Goal: Information Seeking & Learning: Understand process/instructions

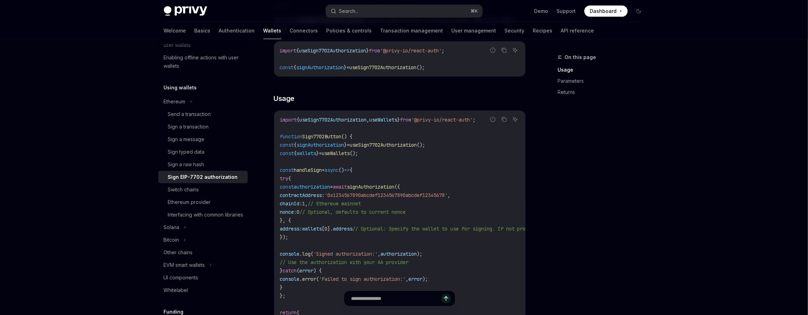
scroll to position [204, 0]
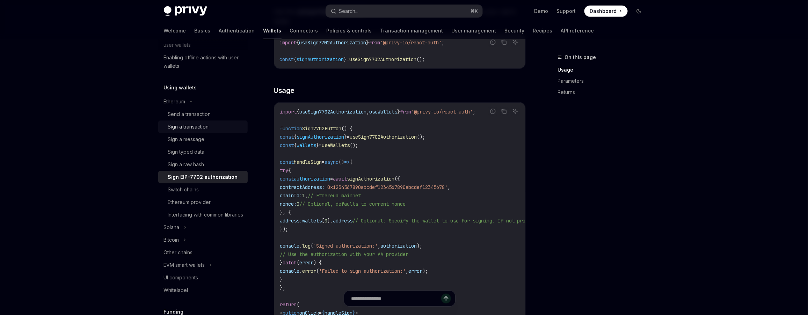
click at [210, 126] on div "Sign a transaction" at bounding box center [205, 127] width 75 height 8
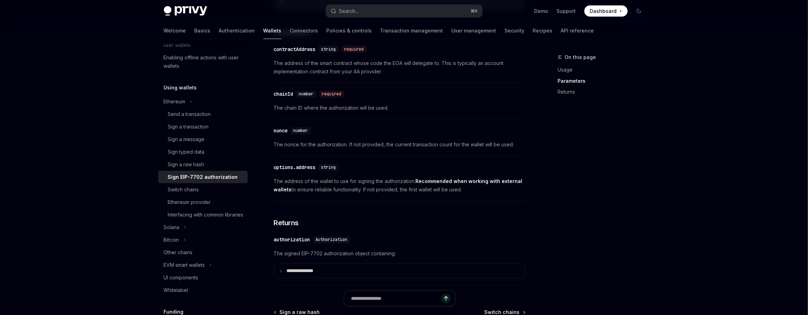
scroll to position [122, 0]
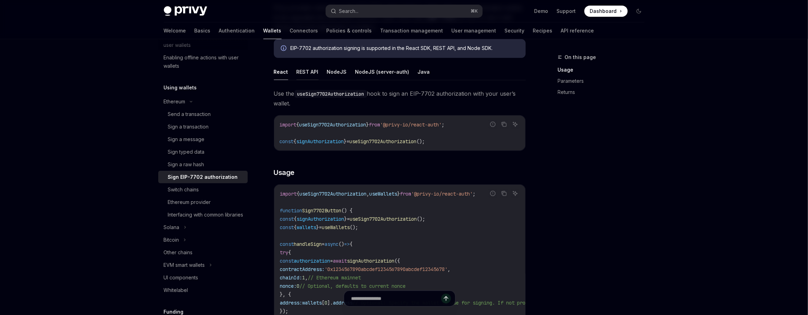
click at [313, 73] on button "REST API" at bounding box center [308, 72] width 22 height 16
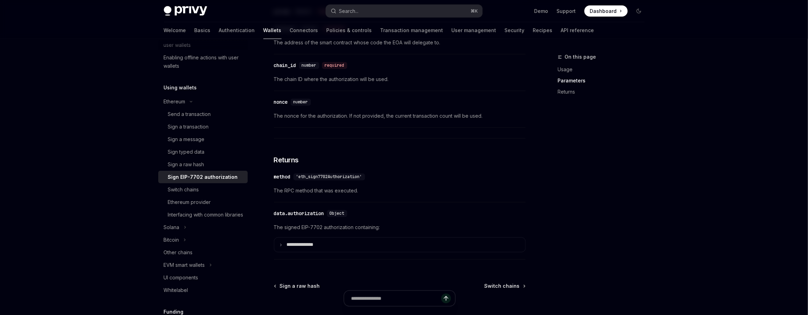
scroll to position [611, 0]
click at [327, 237] on summary "**********" at bounding box center [399, 244] width 251 height 14
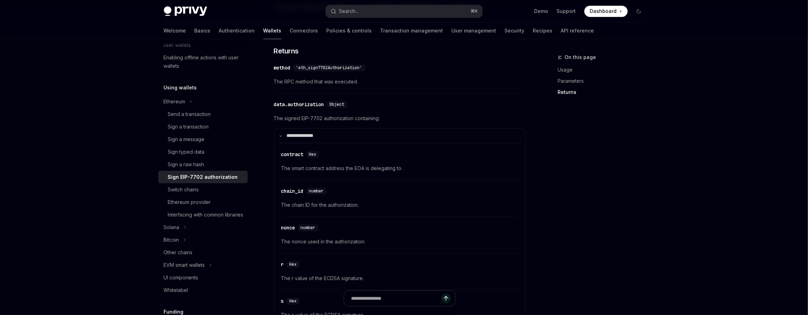
scroll to position [708, 0]
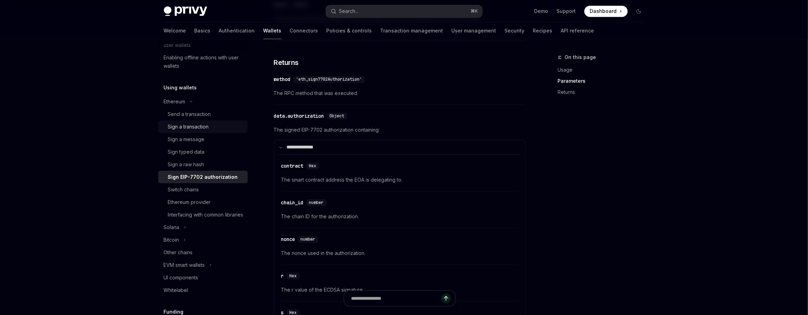
click at [211, 127] on div "Sign a transaction" at bounding box center [205, 127] width 75 height 8
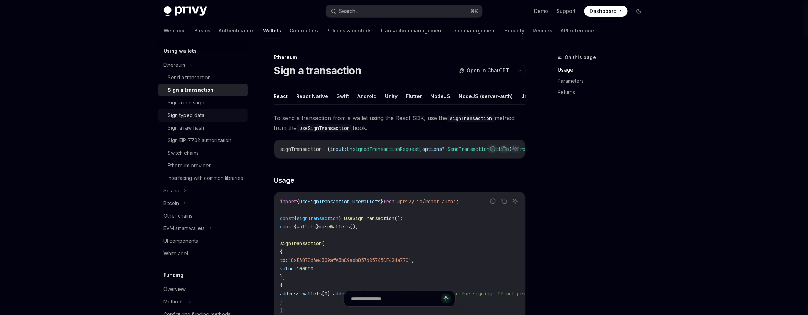
scroll to position [146, 0]
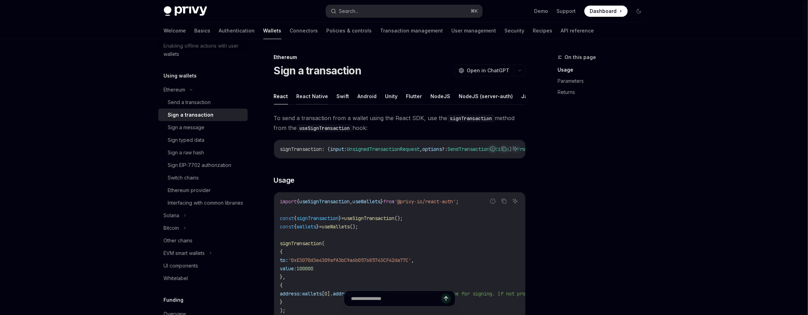
click at [309, 96] on button "React Native" at bounding box center [313, 96] width 32 height 16
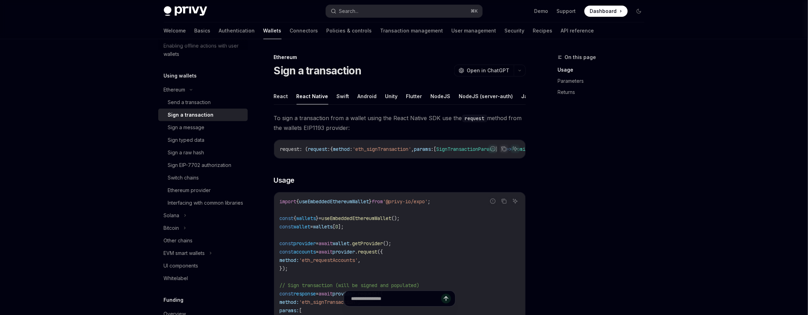
scroll to position [0, 29]
click at [517, 100] on button "REST API" at bounding box center [525, 96] width 22 height 16
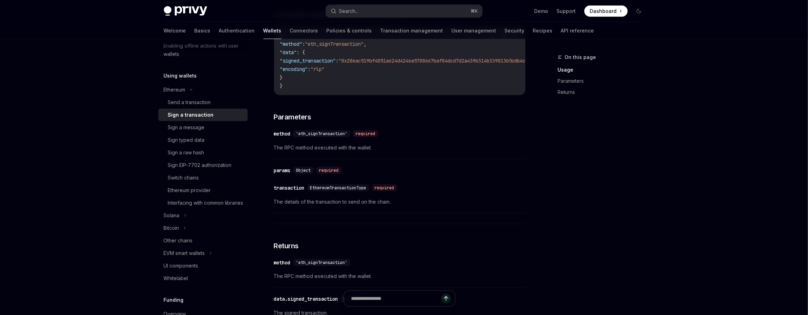
scroll to position [407, 0]
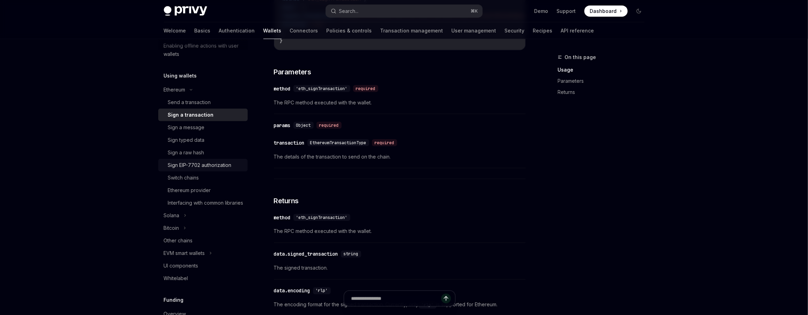
click at [207, 171] on link "Sign EIP-7702 authorization" at bounding box center [202, 165] width 89 height 13
click at [214, 165] on div "Sign EIP-7702 authorization" at bounding box center [200, 165] width 64 height 8
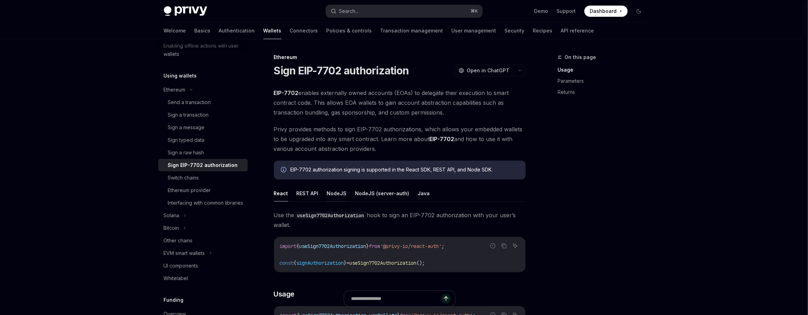
click at [342, 197] on button "NodeJS" at bounding box center [337, 193] width 20 height 16
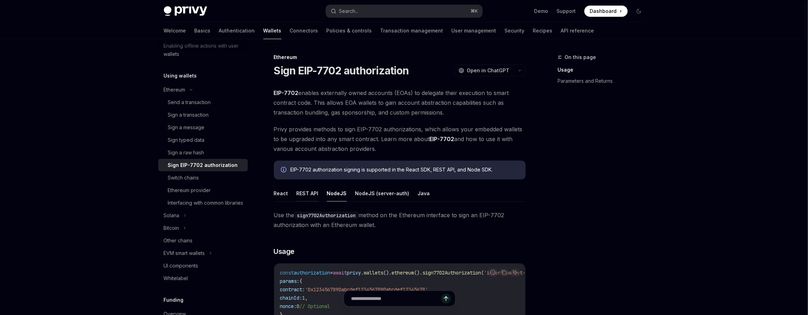
click at [314, 196] on button "REST API" at bounding box center [308, 193] width 22 height 16
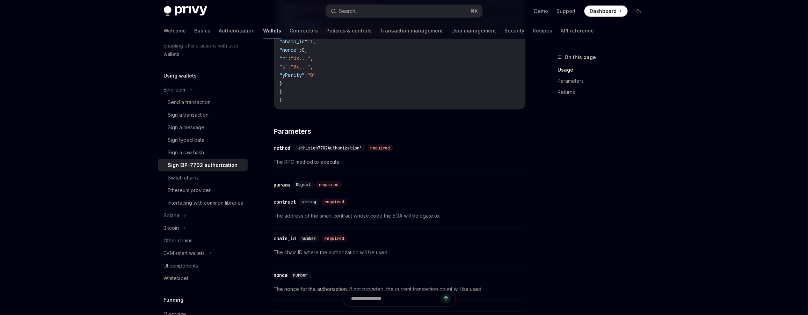
scroll to position [670, 0]
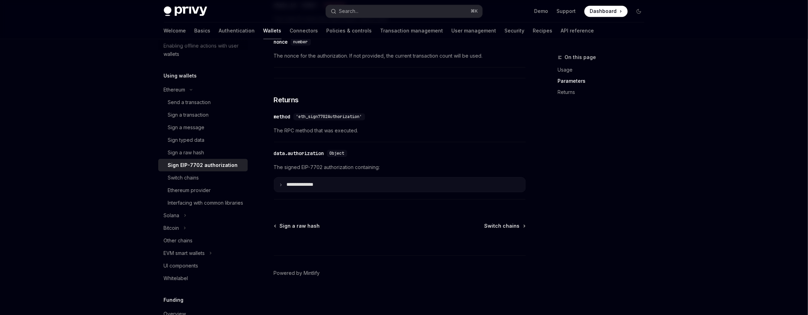
click at [346, 185] on summary "**********" at bounding box center [399, 184] width 251 height 14
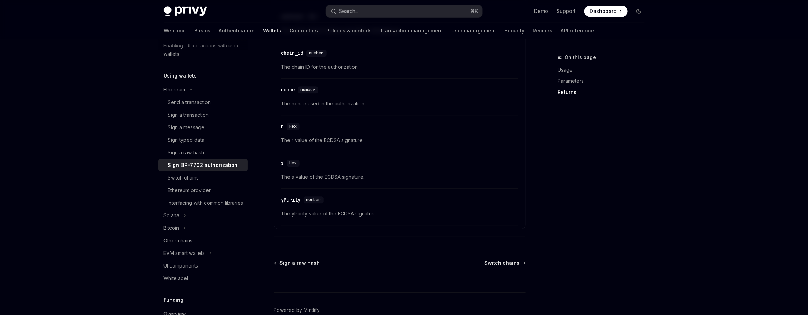
scroll to position [858, 0]
drag, startPoint x: 303, startPoint y: 197, endPoint x: 282, endPoint y: 197, distance: 21.3
click at [282, 197] on div "​ yParity number" at bounding box center [303, 199] width 45 height 7
copy div "yParity"
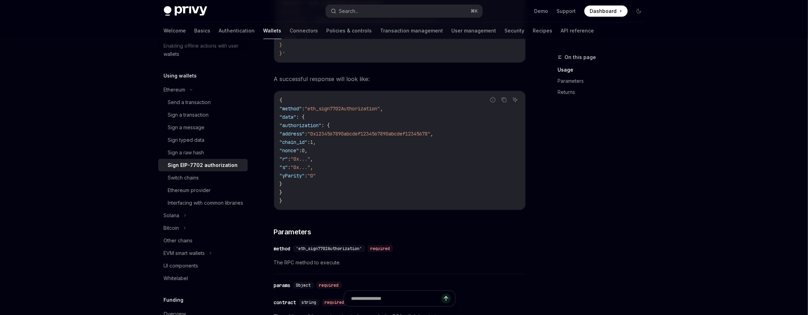
scroll to position [314, 0]
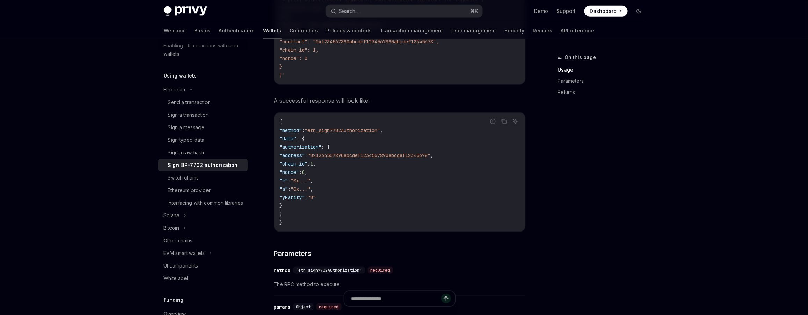
click at [305, 197] on span ""yParity"" at bounding box center [292, 197] width 25 height 6
copy span "yParity"
click at [370, 131] on span ""eth_sign7702Authorization"" at bounding box center [342, 130] width 75 height 6
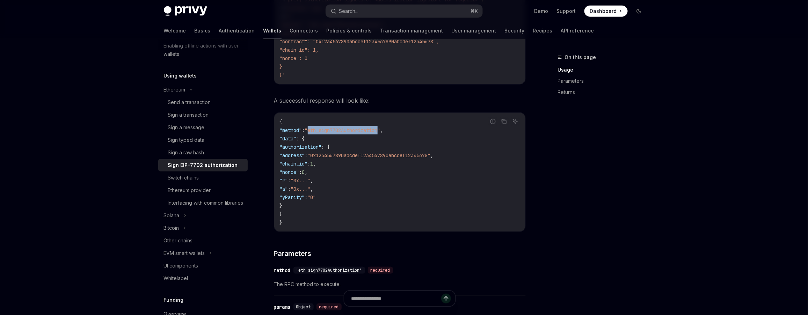
copy span "eth_sign7702Authorization"
click at [204, 116] on div "Sign a transaction" at bounding box center [188, 115] width 41 height 8
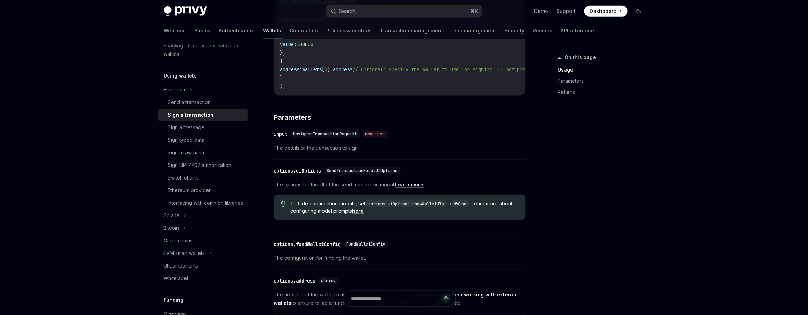
scroll to position [223, 0]
click at [351, 138] on span "UnsignedTransactionRequest" at bounding box center [325, 135] width 64 height 6
click at [349, 138] on span "UnsignedTransactionRequest" at bounding box center [325, 135] width 64 height 6
click at [343, 153] on span "The details of the transaction to sign." at bounding box center [400, 149] width 252 height 8
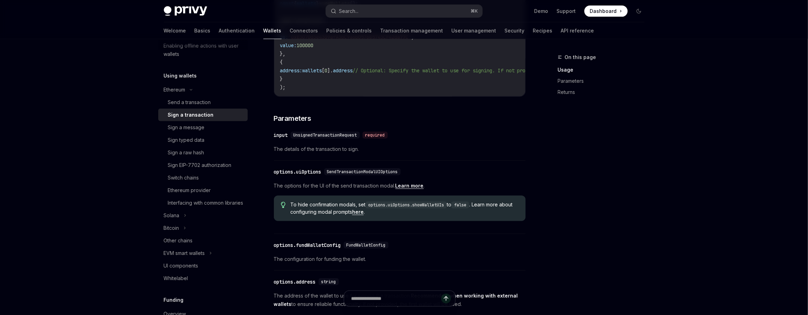
click at [344, 153] on span "The details of the transaction to sign." at bounding box center [400, 149] width 252 height 8
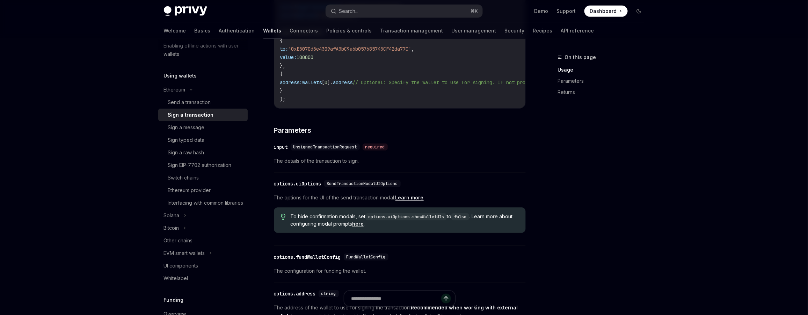
scroll to position [0, 0]
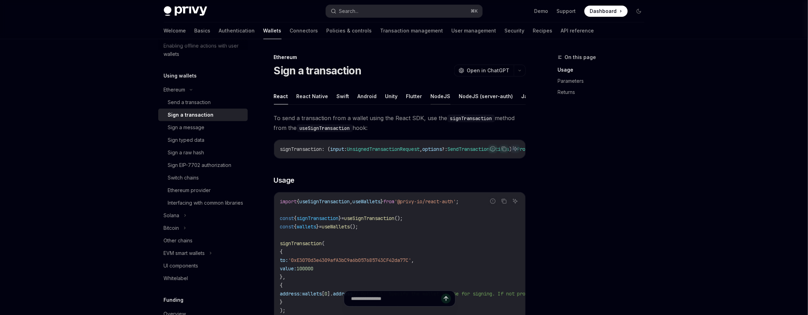
click at [439, 96] on button "NodeJS" at bounding box center [441, 96] width 20 height 16
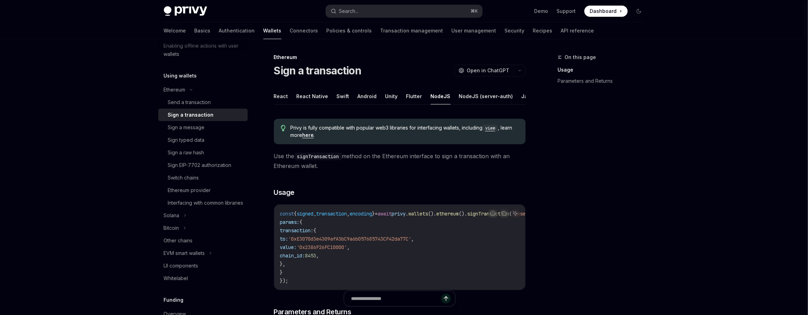
scroll to position [0, 29]
click at [519, 98] on button "REST API" at bounding box center [525, 96] width 22 height 16
type textarea "*"
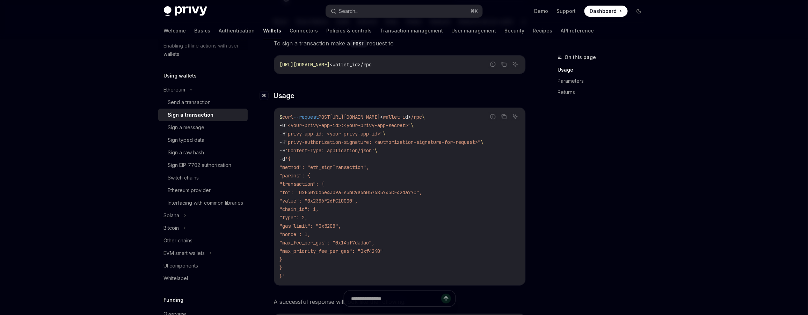
scroll to position [75, 0]
drag, startPoint x: 206, startPoint y: 162, endPoint x: 206, endPoint y: 158, distance: 4.6
click at [206, 162] on div "Sign EIP-7702 authorization" at bounding box center [200, 165] width 64 height 8
click at [213, 165] on div "Sign EIP-7702 authorization" at bounding box center [200, 165] width 64 height 8
click at [209, 167] on div "Sign EIP-7702 authorization" at bounding box center [200, 165] width 64 height 8
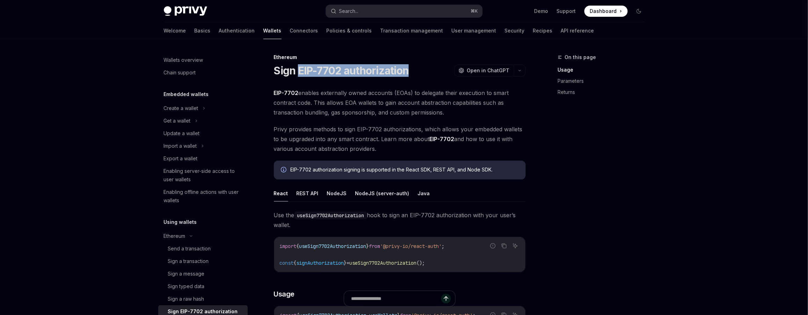
scroll to position [91, 0]
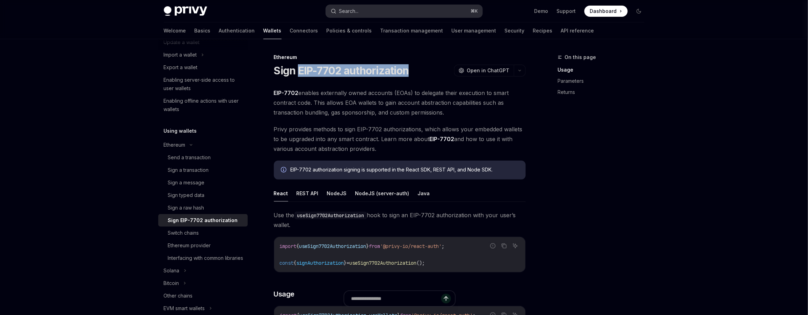
click at [416, 11] on button "Search... ⌘ K" at bounding box center [404, 11] width 156 height 13
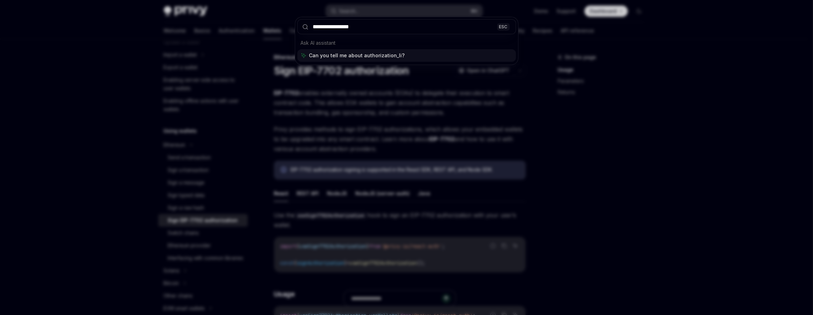
type input "**********"
type textarea "*"
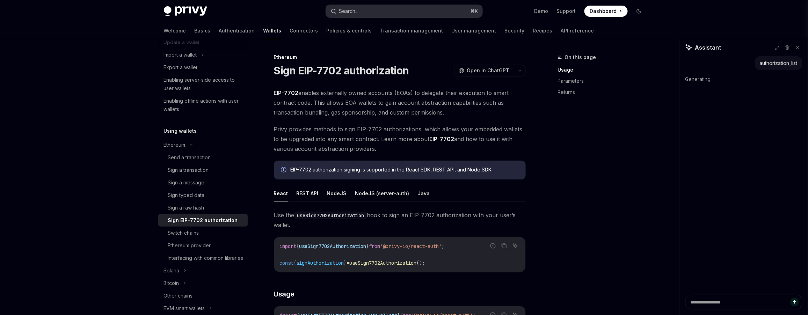
click at [424, 10] on button "Search... ⌘ K" at bounding box center [404, 11] width 156 height 13
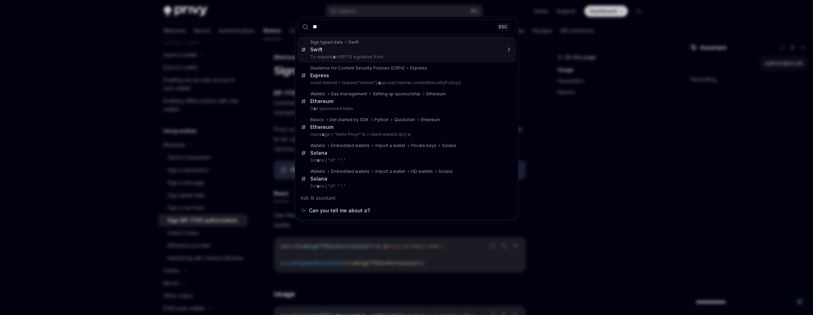
type input "***"
type textarea "*"
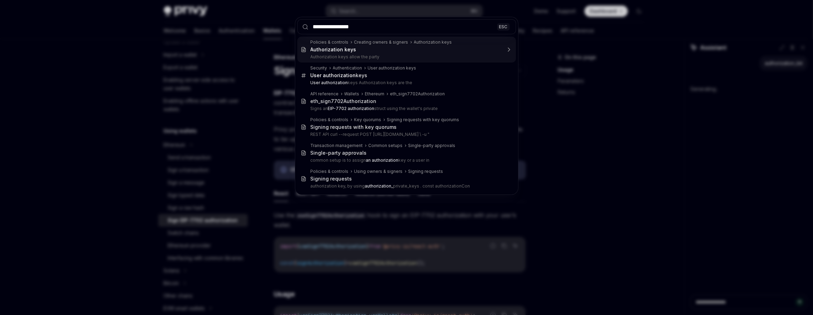
type input "**********"
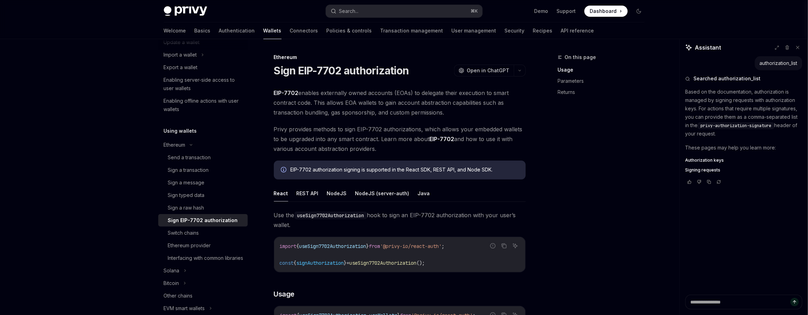
type textarea "*"
click at [706, 180] on span "eth_sign7702Authorization" at bounding box center [713, 180] width 56 height 6
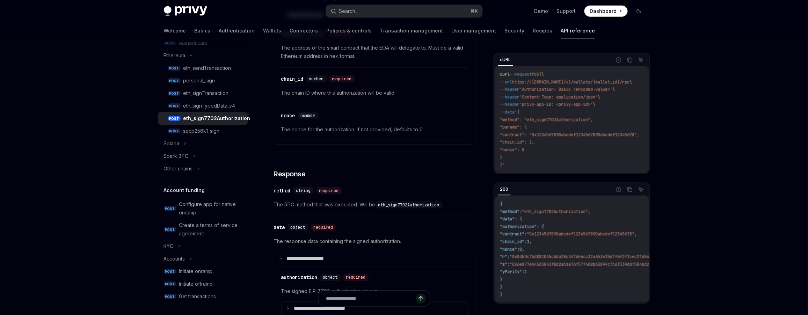
scroll to position [500, 0]
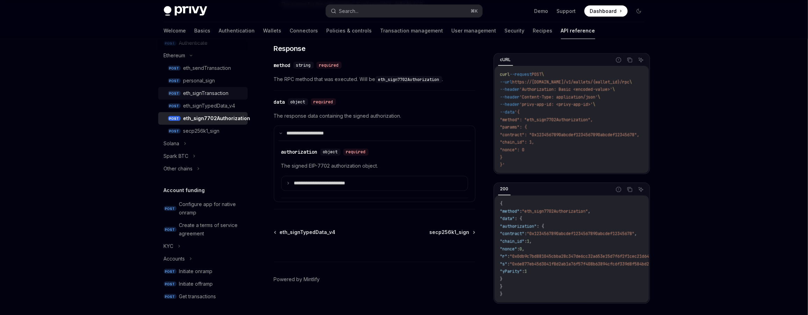
click at [221, 95] on div "eth_signTransaction" at bounding box center [205, 93] width 45 height 8
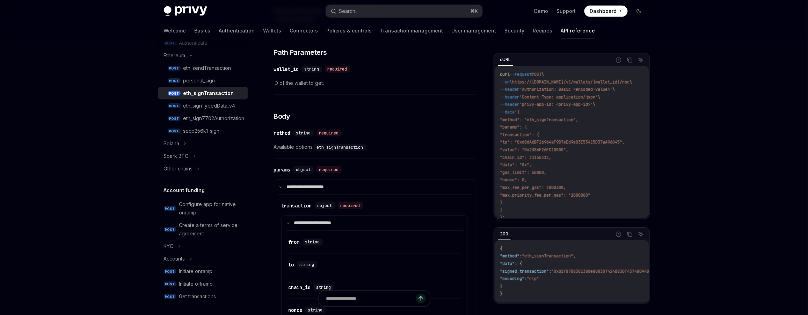
scroll to position [255, 0]
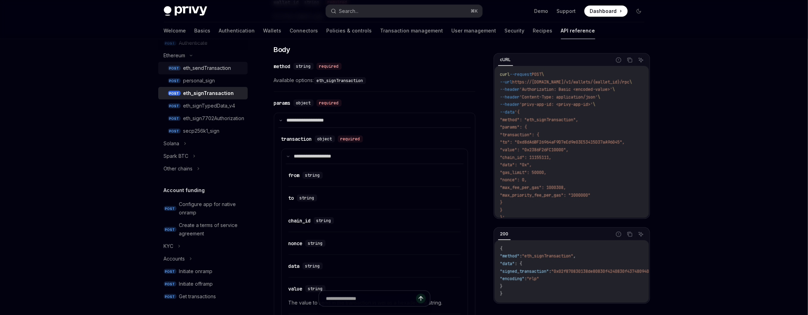
click at [203, 65] on div "eth_sendTransaction" at bounding box center [207, 68] width 48 height 8
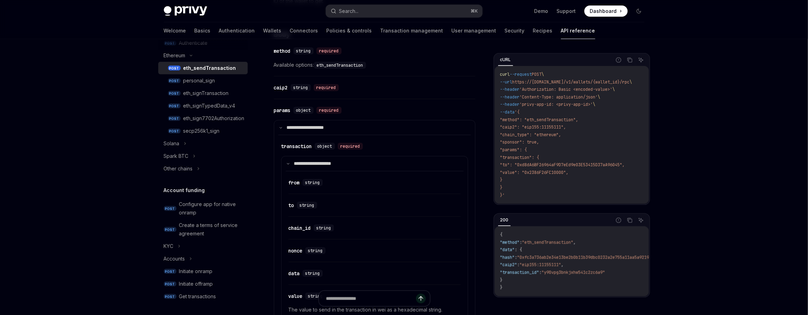
scroll to position [255, 0]
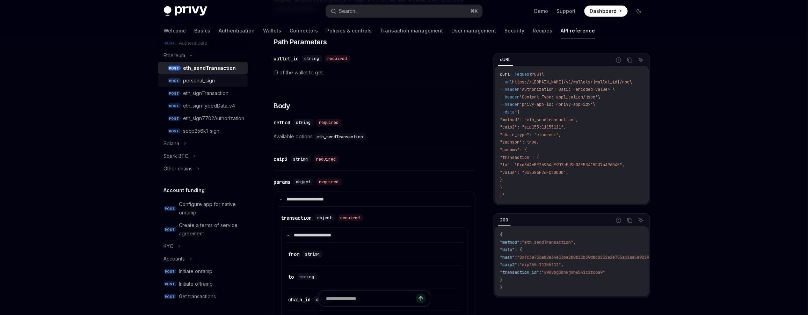
click at [212, 80] on div "personal_sign" at bounding box center [199, 81] width 32 height 8
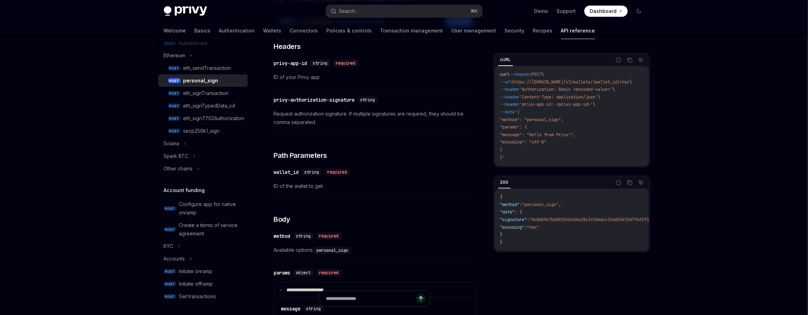
scroll to position [108, 0]
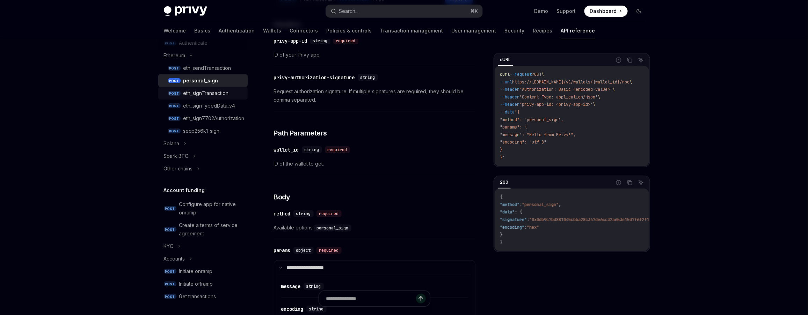
click at [204, 95] on div "eth_signTransaction" at bounding box center [205, 93] width 45 height 8
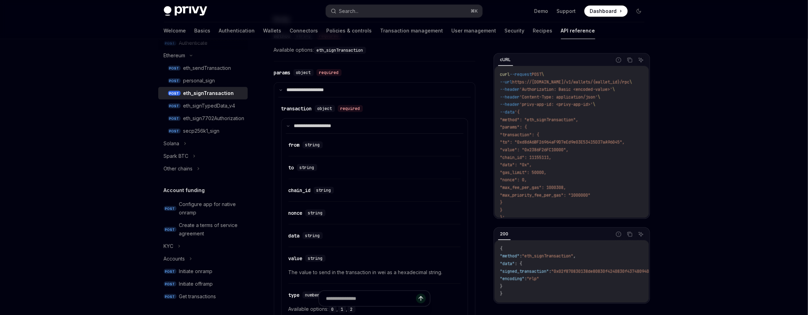
scroll to position [285, 0]
click at [313, 125] on p "**********" at bounding box center [317, 127] width 46 height 6
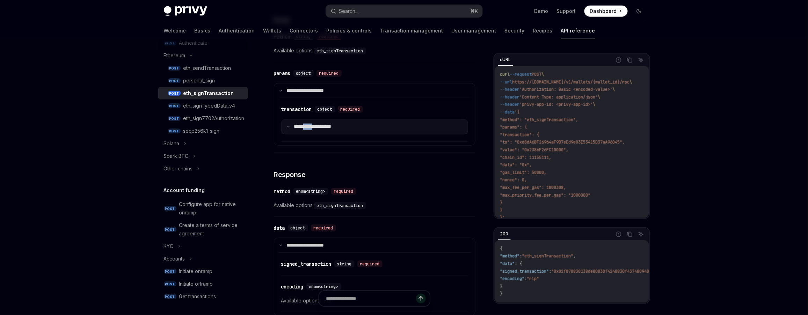
click at [313, 125] on p "**********" at bounding box center [317, 127] width 46 height 6
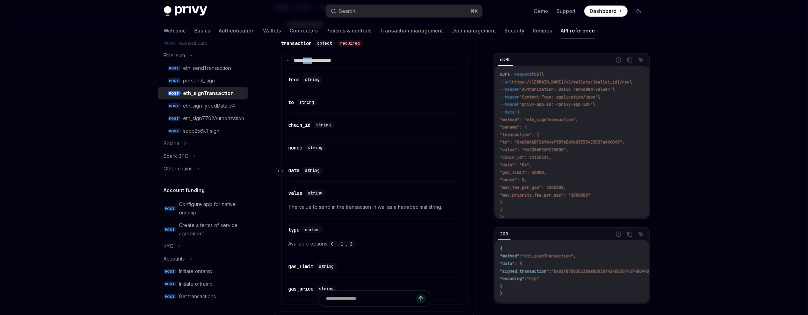
scroll to position [353, 0]
click at [201, 117] on div "eth_sign7702Authorization" at bounding box center [213, 118] width 61 height 8
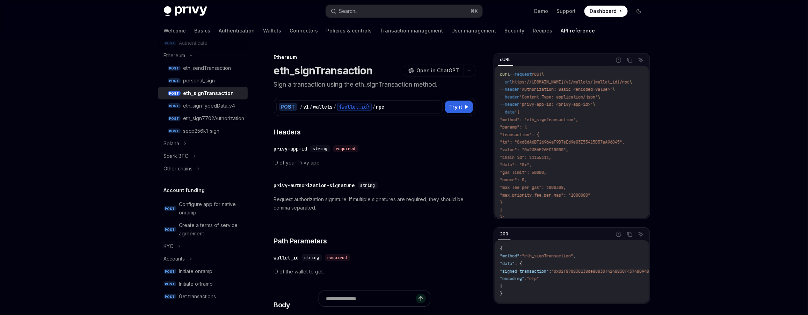
type textarea "*"
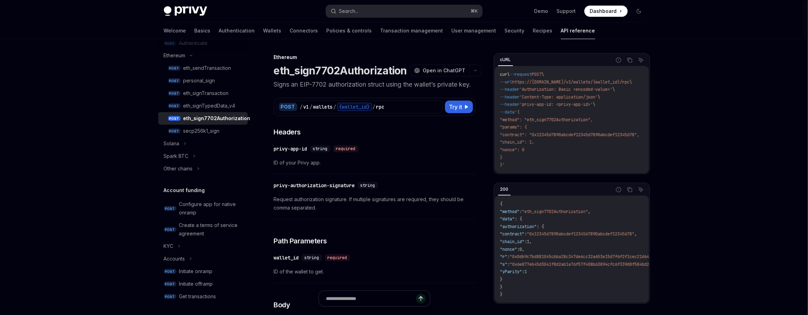
click at [346, 71] on h1 "eth_sign7702Authorization" at bounding box center [340, 70] width 133 height 13
copy h1 "eth_sign7702Authorization"
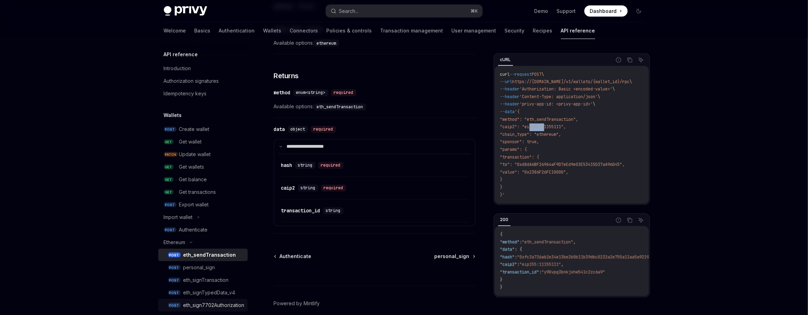
click at [226, 303] on div "eth_sign7702Authorization" at bounding box center [213, 305] width 61 height 8
type textarea "*"
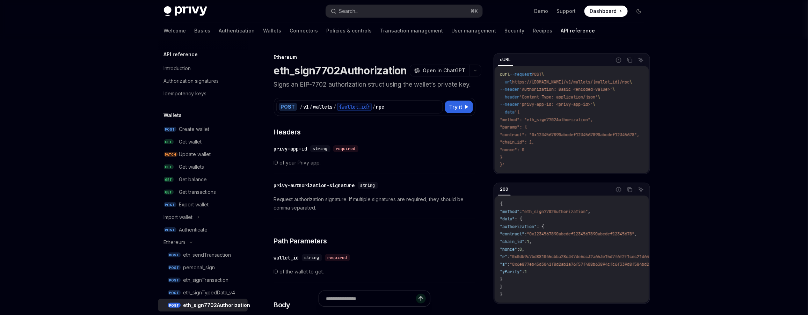
click at [367, 71] on h1 "eth_sign7702Authorization" at bounding box center [340, 70] width 133 height 13
copy h1 "eth_sign7702Authorization"
